Goal: Task Accomplishment & Management: Complete application form

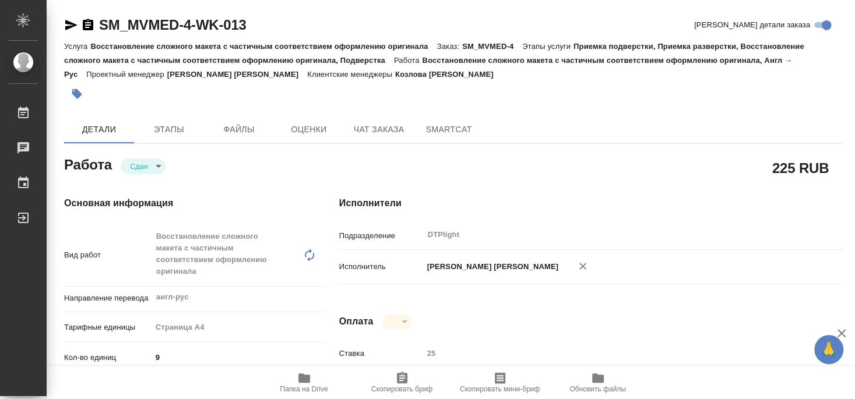
type input "closed"
type input "англ-рус"
type input "5f036ec4e16dec2d6b59c8ff"
type input "9"
type input "yr-fn"
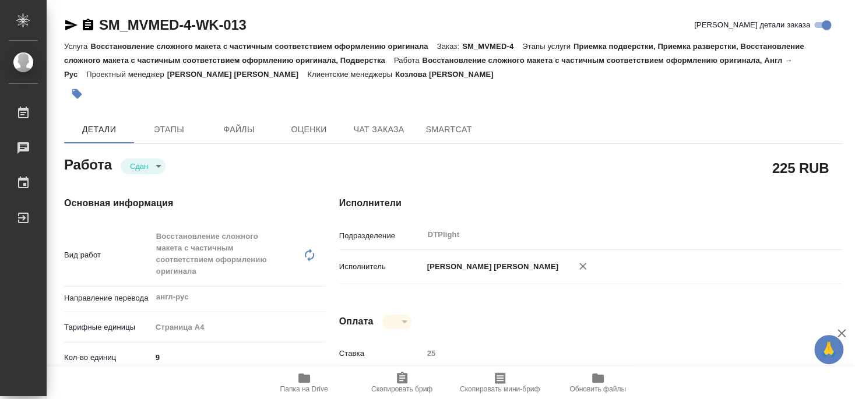
type input "5f647205b73bc97568ca66c0"
checkbox input "true"
type input "03.10.2025 16:10"
type input "03.10.2025 16:47"
type input "03.10.2025 19:00"
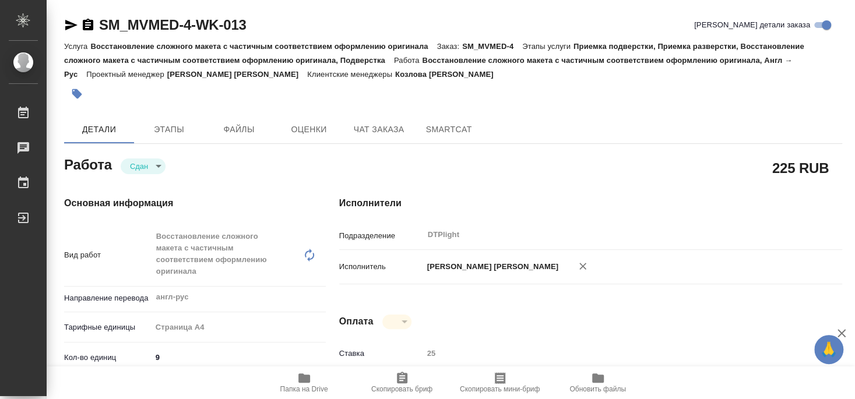
type input "03.10.2025 18:56"
type input "10.10.2025 18:00"
type input "DTPlight"
type input "notPayed"
type input "25"
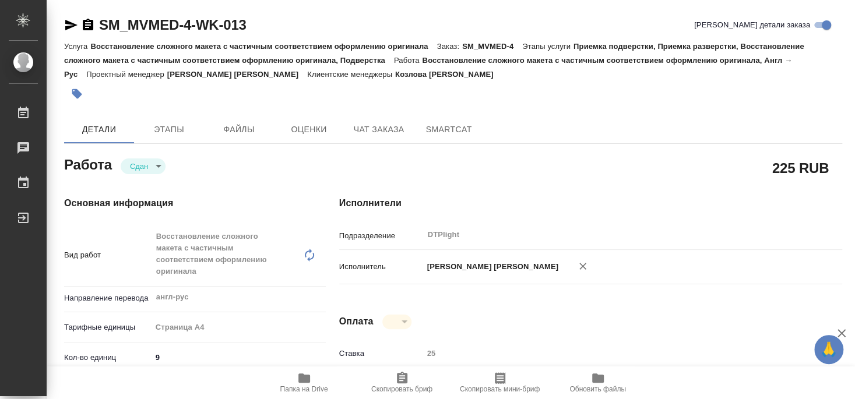
type input "RUB"
type input "Малофеева Екатерина"
type input "SM_MVMED-4"
type input "Восстановление сложного макета с частичным соответствием оформлению оригинала"
type input "Приемка подверстки, Приемка разверстки, Восстановление сложного макета с частич…"
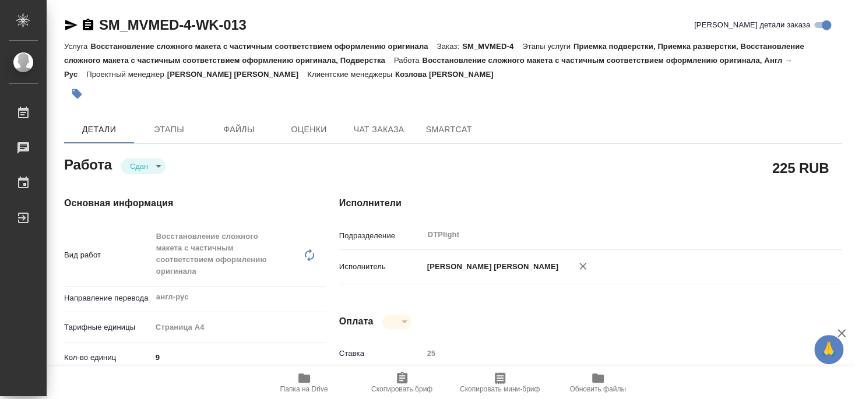
type input "Козлова Мария"
type input "Малофеева Екатерина"
type input "/Clients/ООО «МВМЕД»/Orders/SM_MVMED-4"
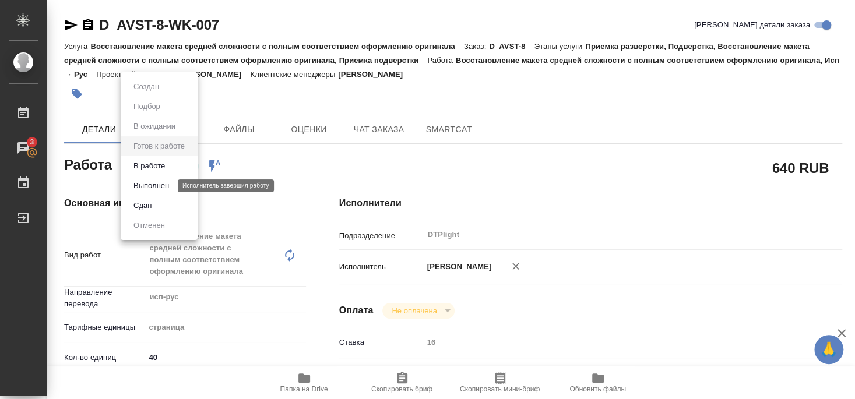
click at [157, 186] on button "Выполнен" at bounding box center [151, 186] width 43 height 13
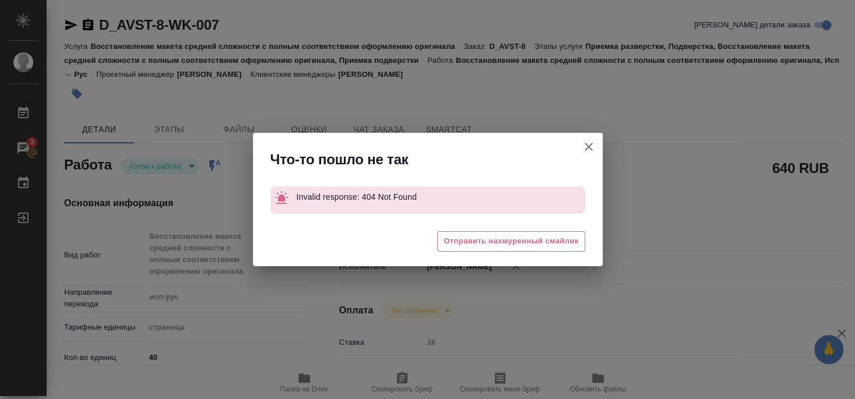
type textarea "x"
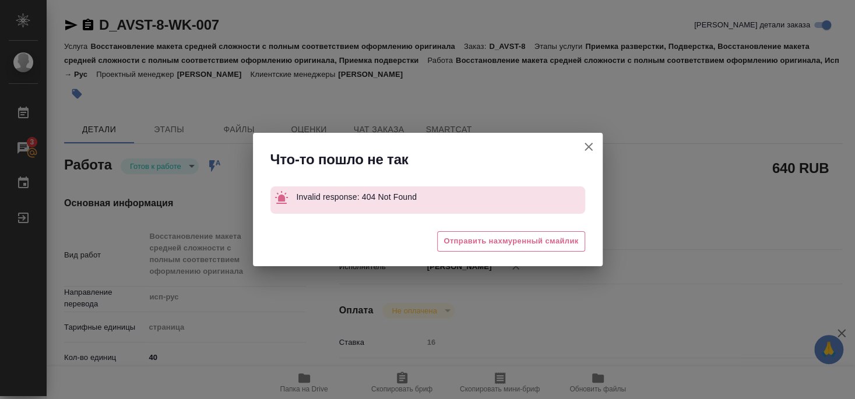
type textarea "x"
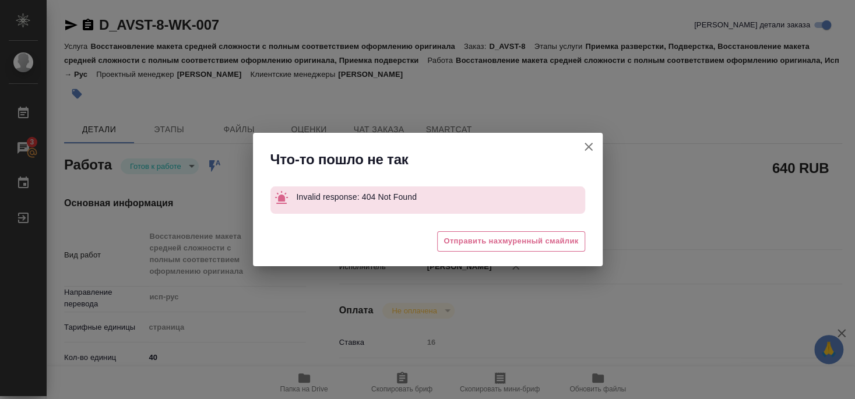
click at [587, 147] on icon "button" at bounding box center [589, 147] width 8 height 8
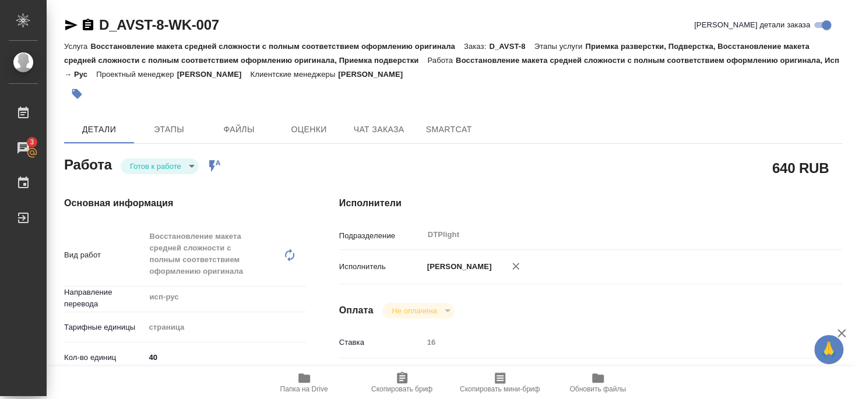
type textarea "x"
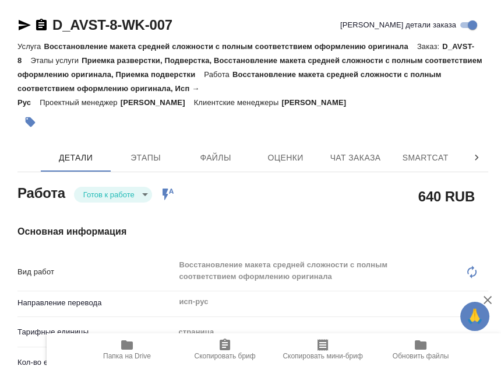
type textarea "x"
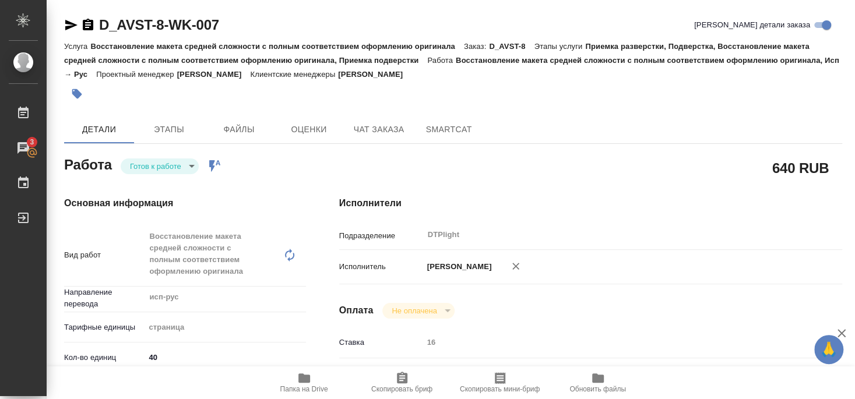
type textarea "x"
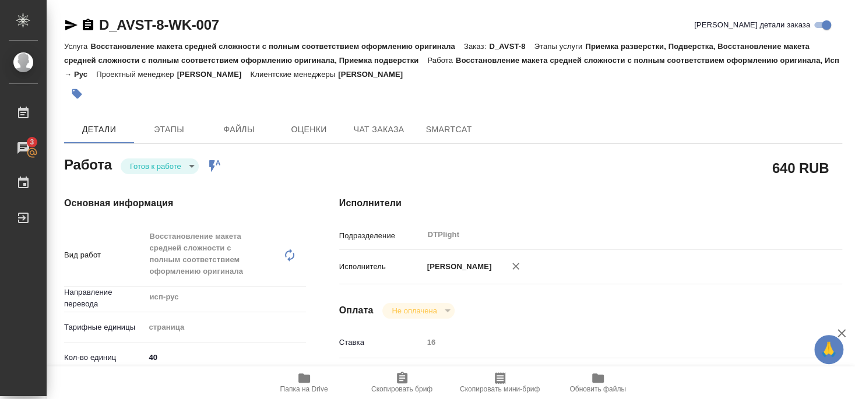
type textarea "x"
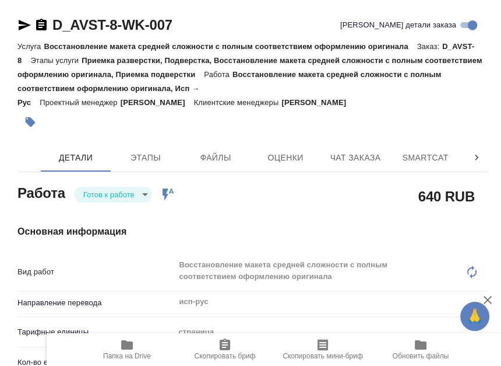
type textarea "x"
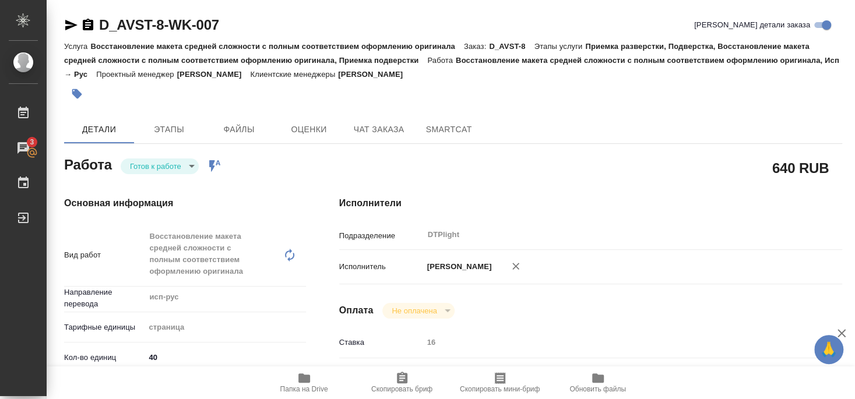
type textarea "x"
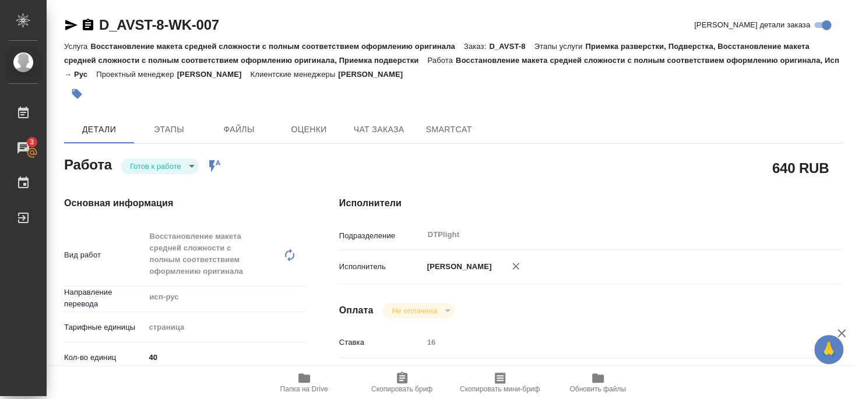
type textarea "x"
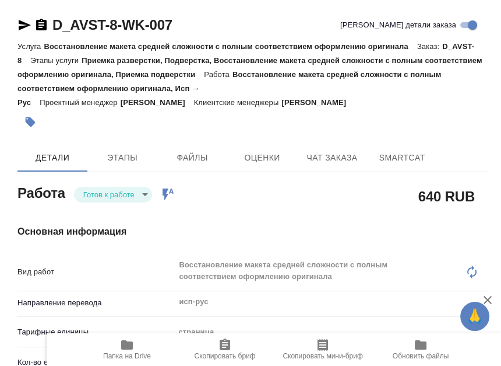
type textarea "x"
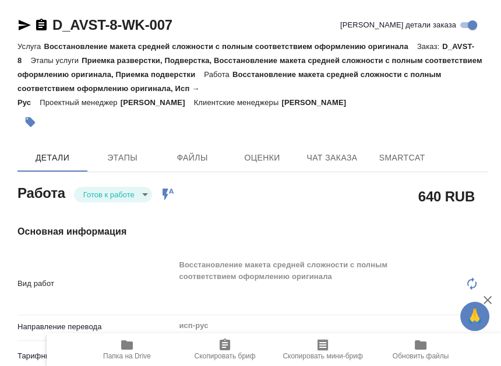
type textarea "x"
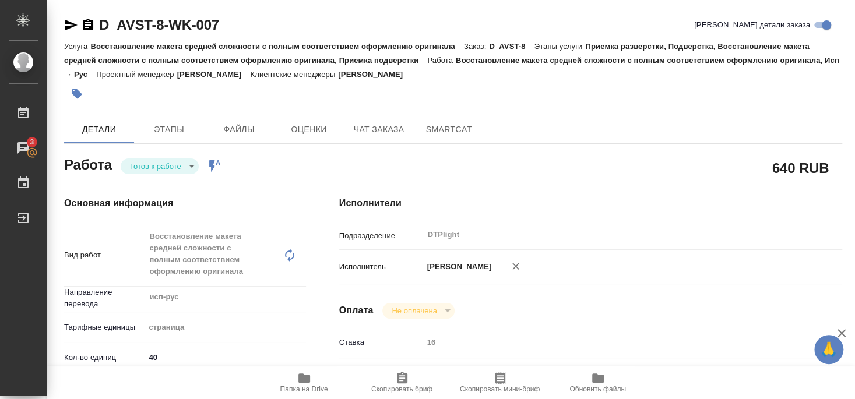
type textarea "x"
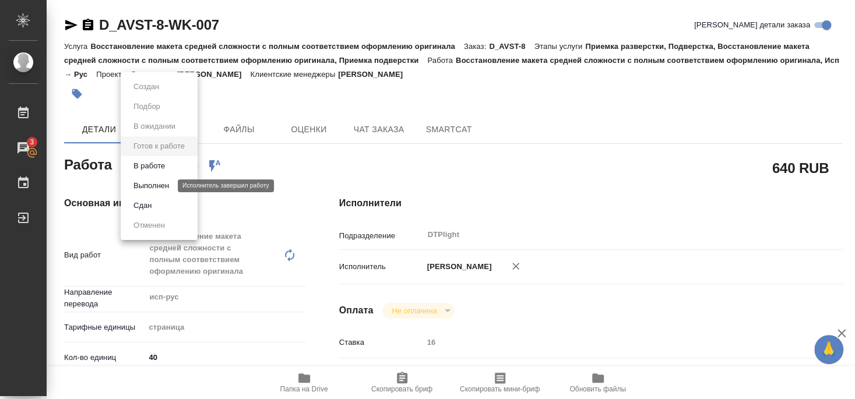
click at [160, 184] on button "Выполнен" at bounding box center [151, 186] width 43 height 13
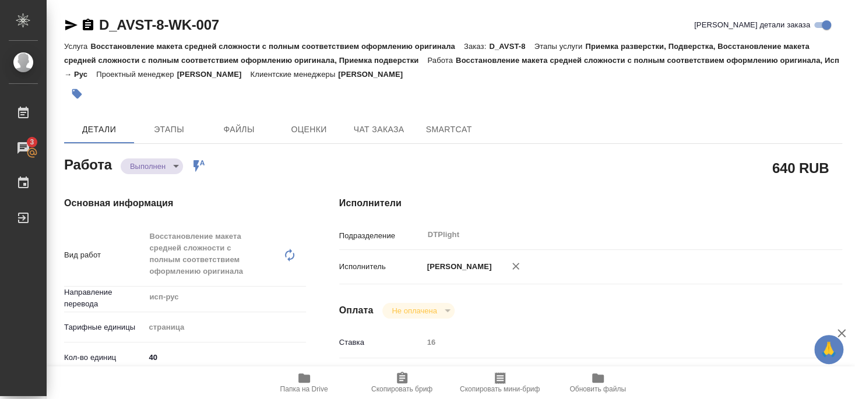
type textarea "x"
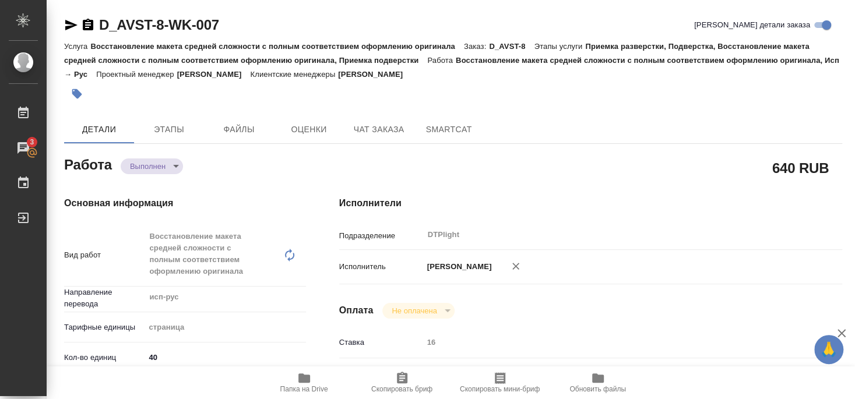
type textarea "x"
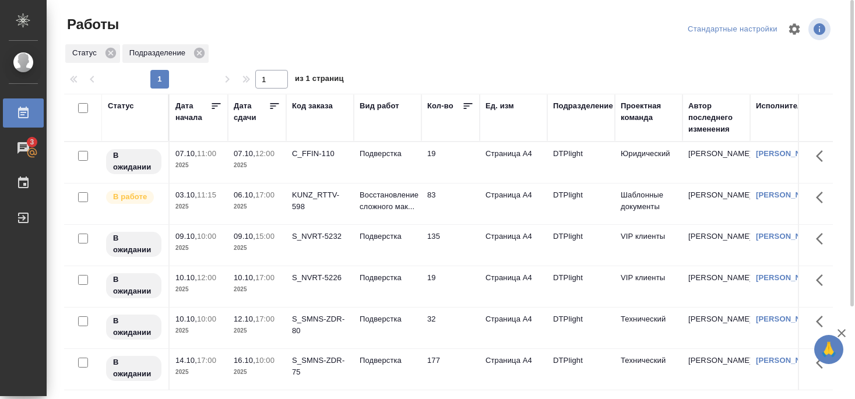
click at [331, 199] on div "KUNZ_RTTV-598" at bounding box center [320, 200] width 56 height 23
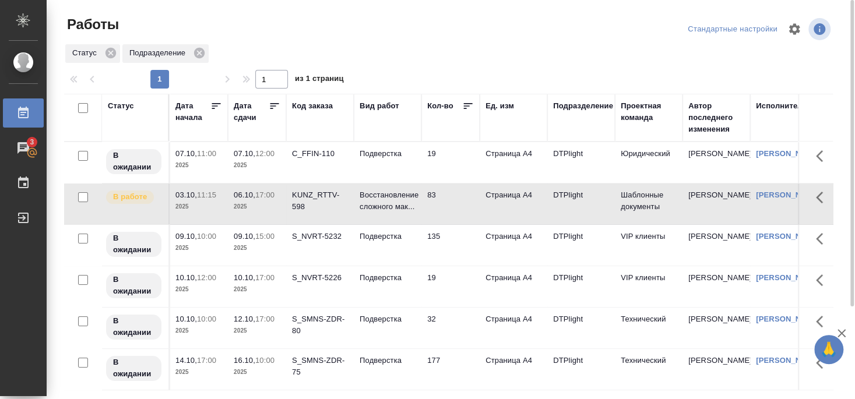
click at [332, 200] on div "KUNZ_RTTV-598" at bounding box center [320, 200] width 56 height 23
click at [331, 205] on div "KUNZ_RTTV-598" at bounding box center [320, 200] width 56 height 23
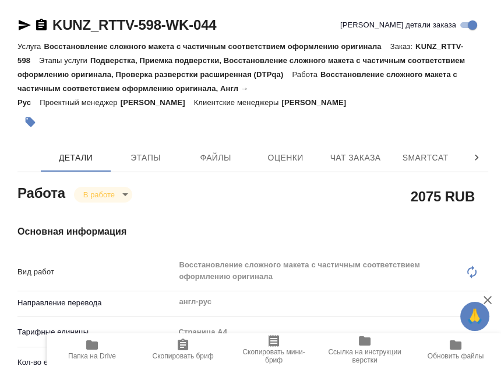
click at [256, 132] on div at bounding box center [174, 122] width 314 height 26
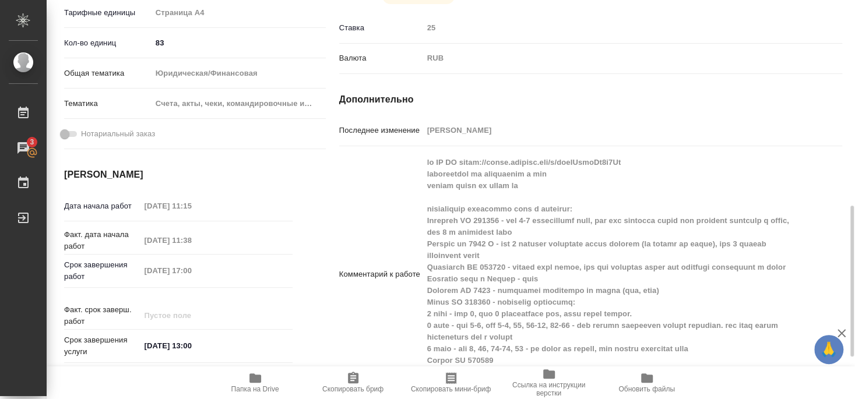
scroll to position [441, 0]
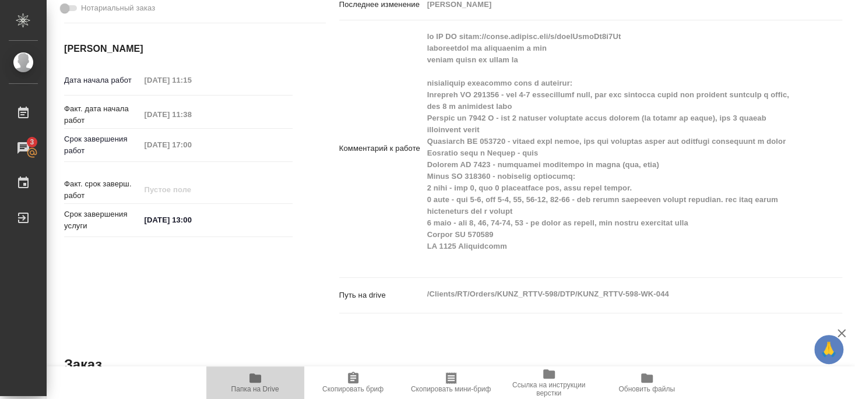
click at [256, 382] on icon "button" at bounding box center [255, 378] width 14 height 14
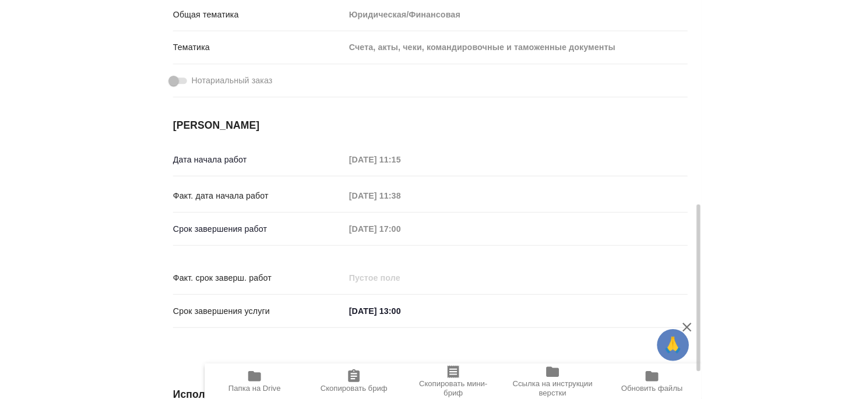
scroll to position [427, 0]
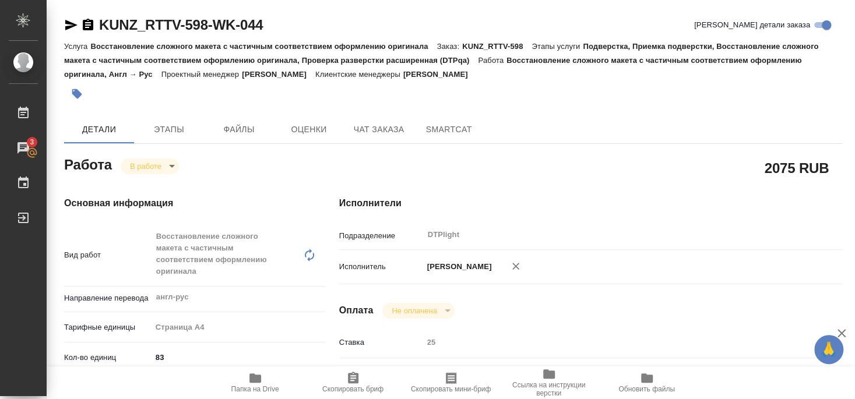
scroll to position [427, 0]
